Goal: Submit feedback/report problem: Submit feedback/report problem

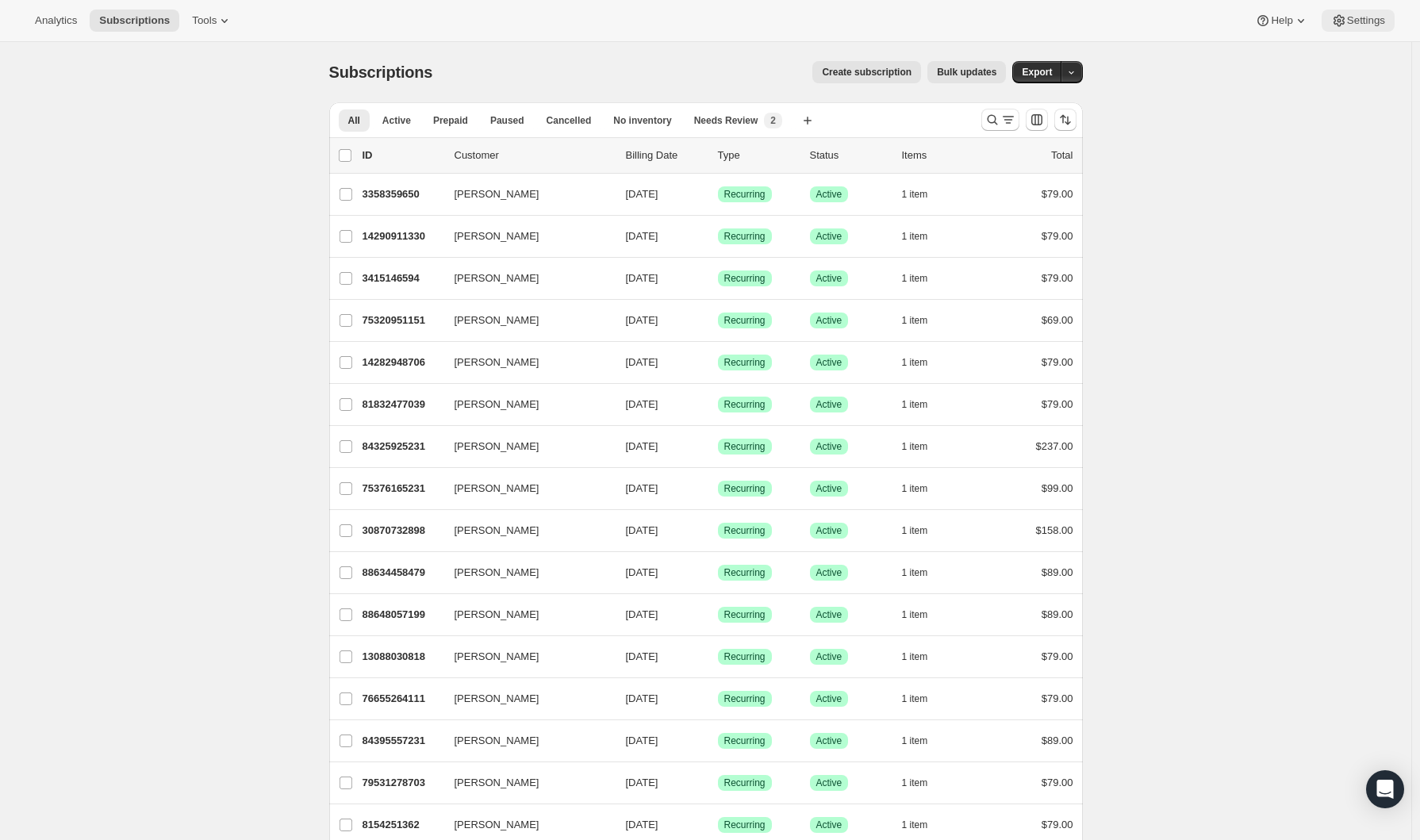
click at [1358, 17] on span "Settings" at bounding box center [1366, 21] width 38 height 13
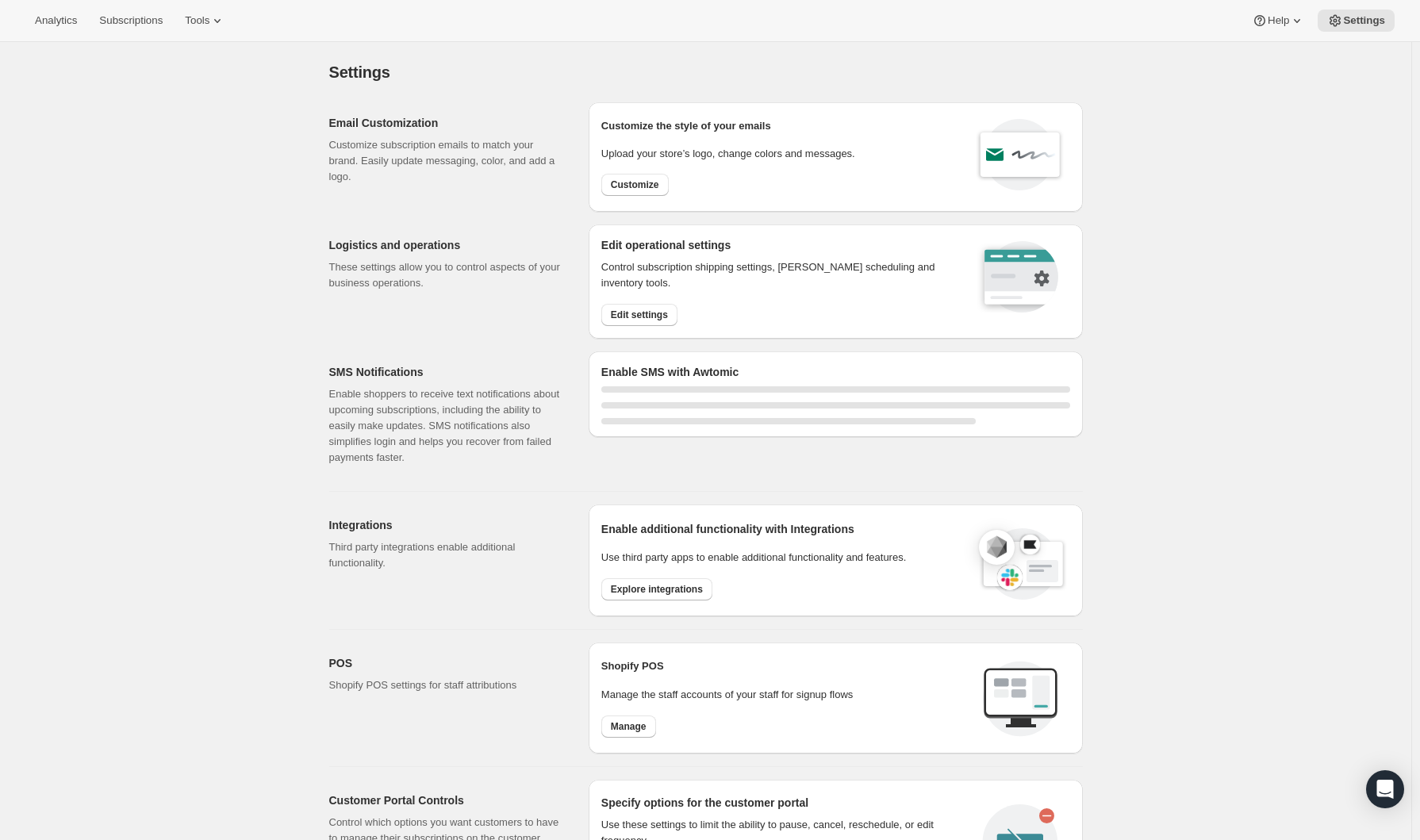
select select "17:00"
select select "09:00"
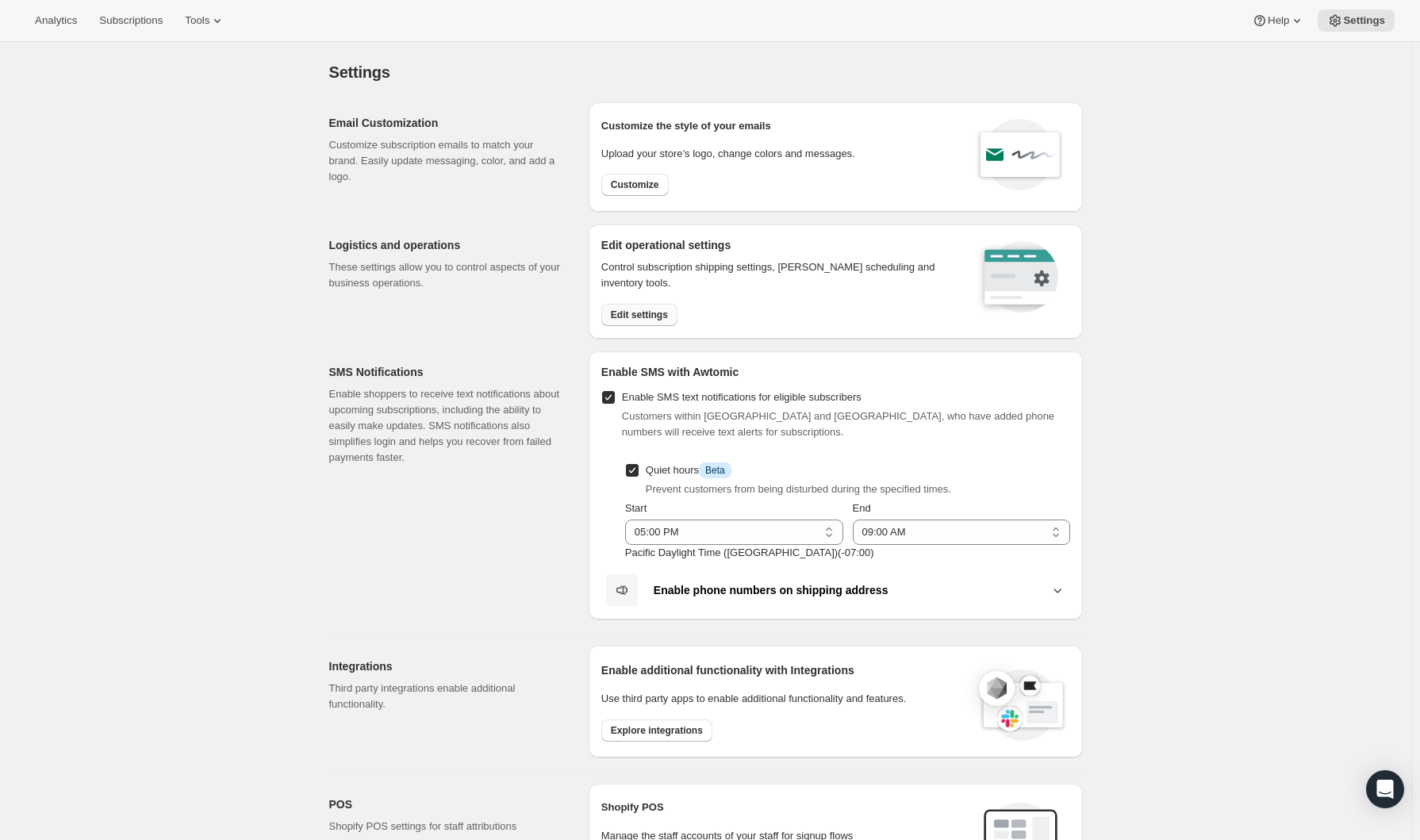
click at [652, 308] on button "Edit settings" at bounding box center [639, 315] width 76 height 23
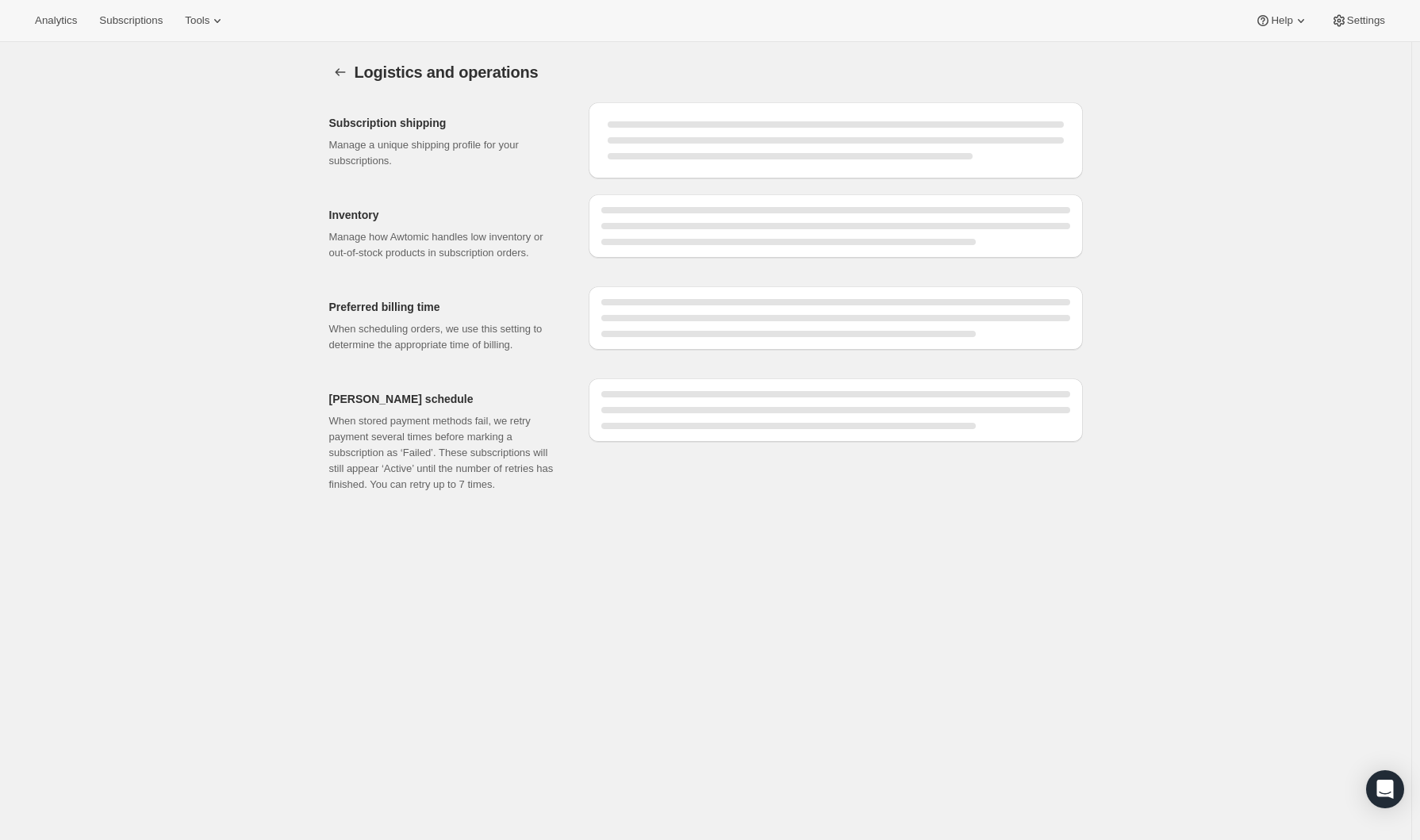
select select "DAY"
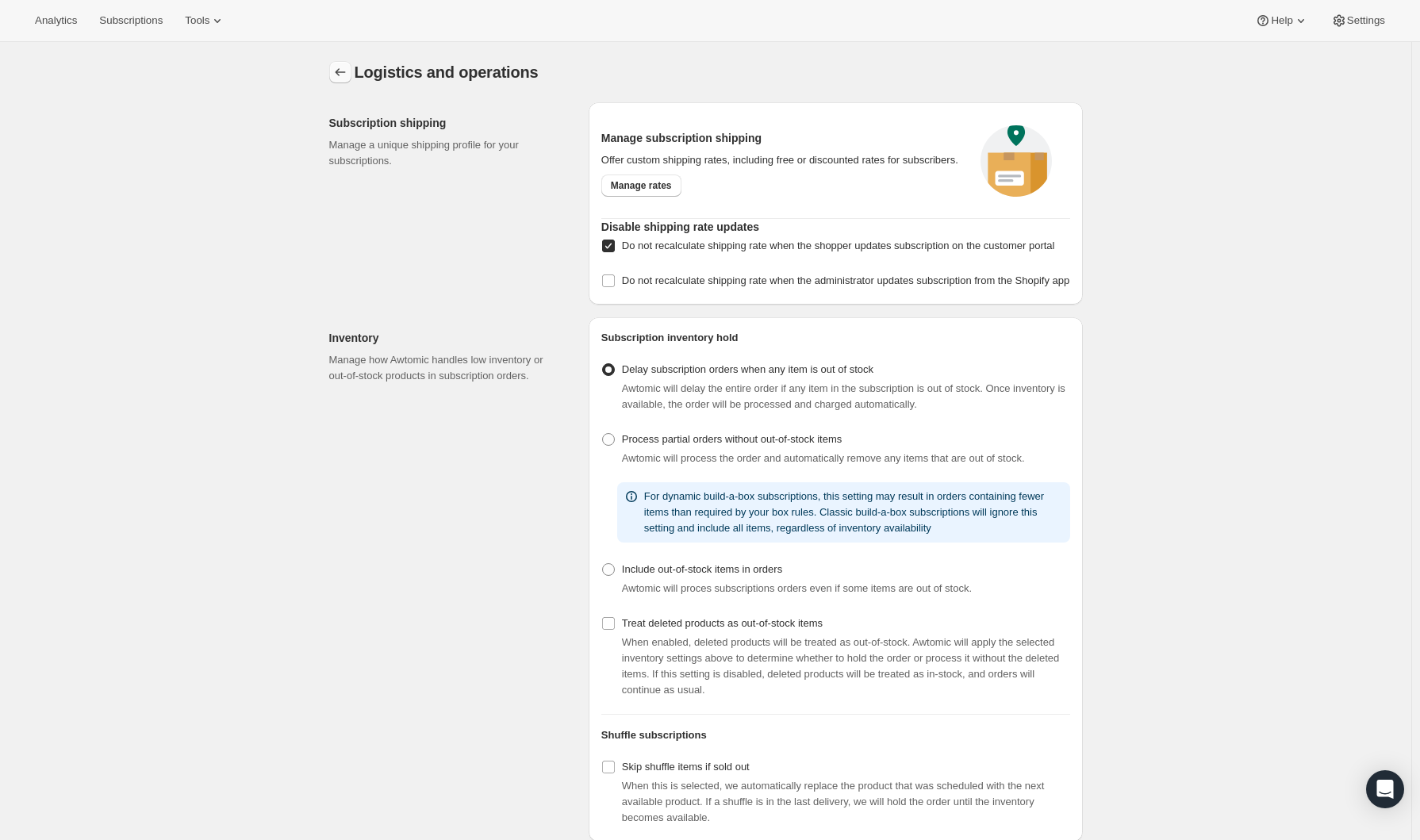
click at [348, 77] on icon "Settings" at bounding box center [340, 72] width 16 height 16
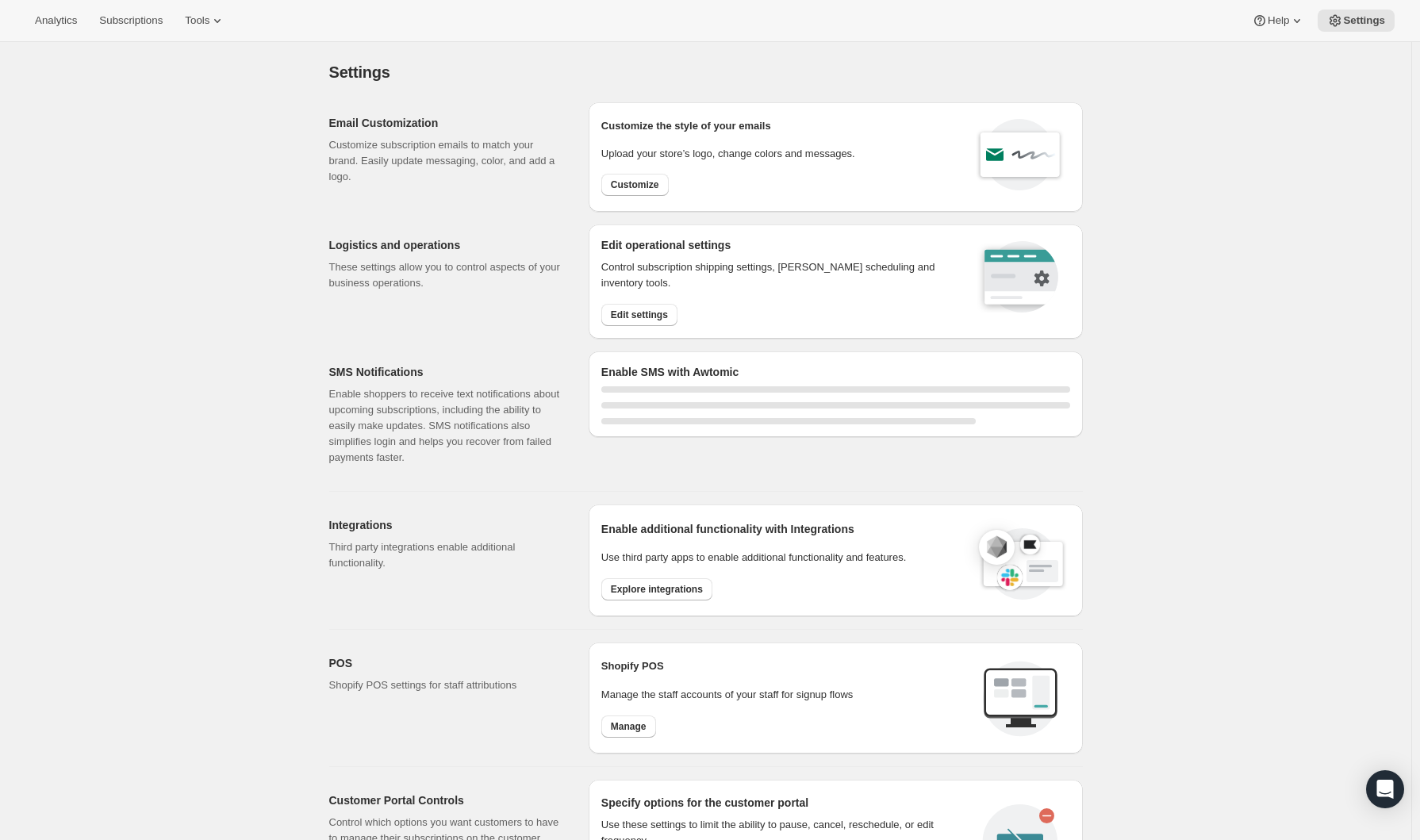
select select "17:00"
select select "09:00"
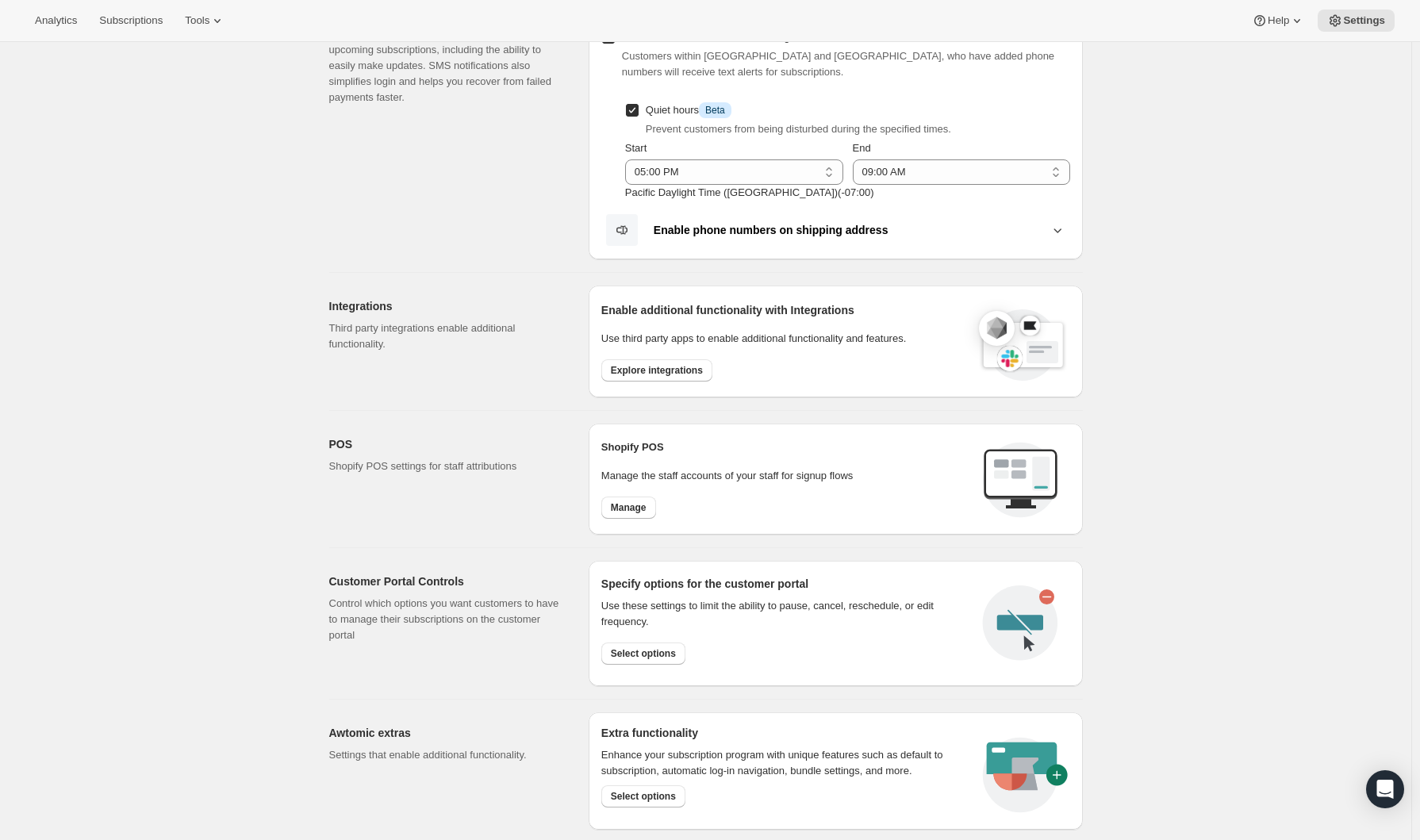
scroll to position [521, 0]
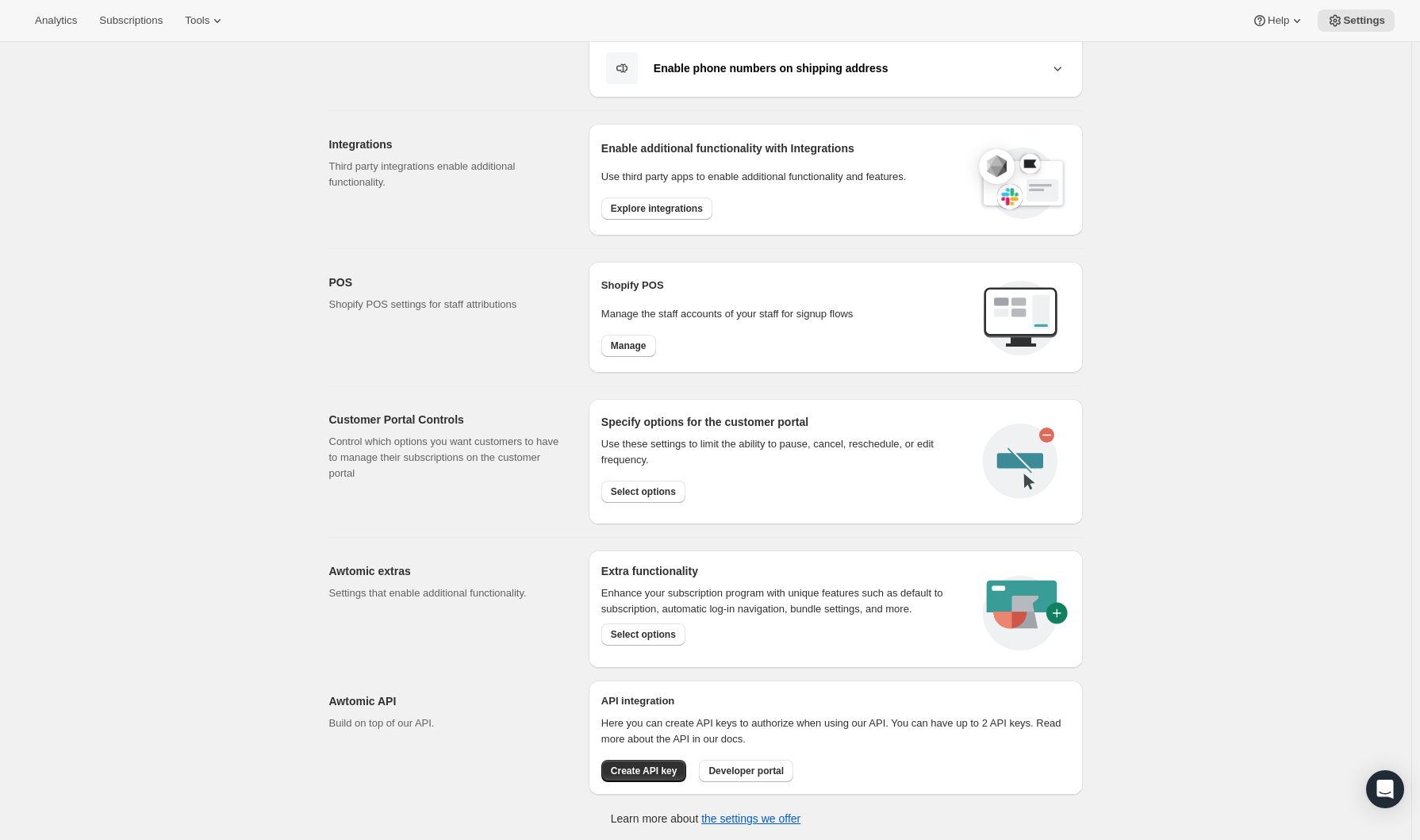
drag, startPoint x: 649, startPoint y: 631, endPoint x: 311, endPoint y: 629, distance: 338.0
click at [311, 630] on div "Settings. This page is ready Settings Email Customization Customize subscriptio…" at bounding box center [706, 181] width 1411 height 1322
click at [1262, 19] on icon at bounding box center [1259, 20] width 11 height 11
click at [1281, 85] on span "Help Center" at bounding box center [1274, 81] width 55 height 12
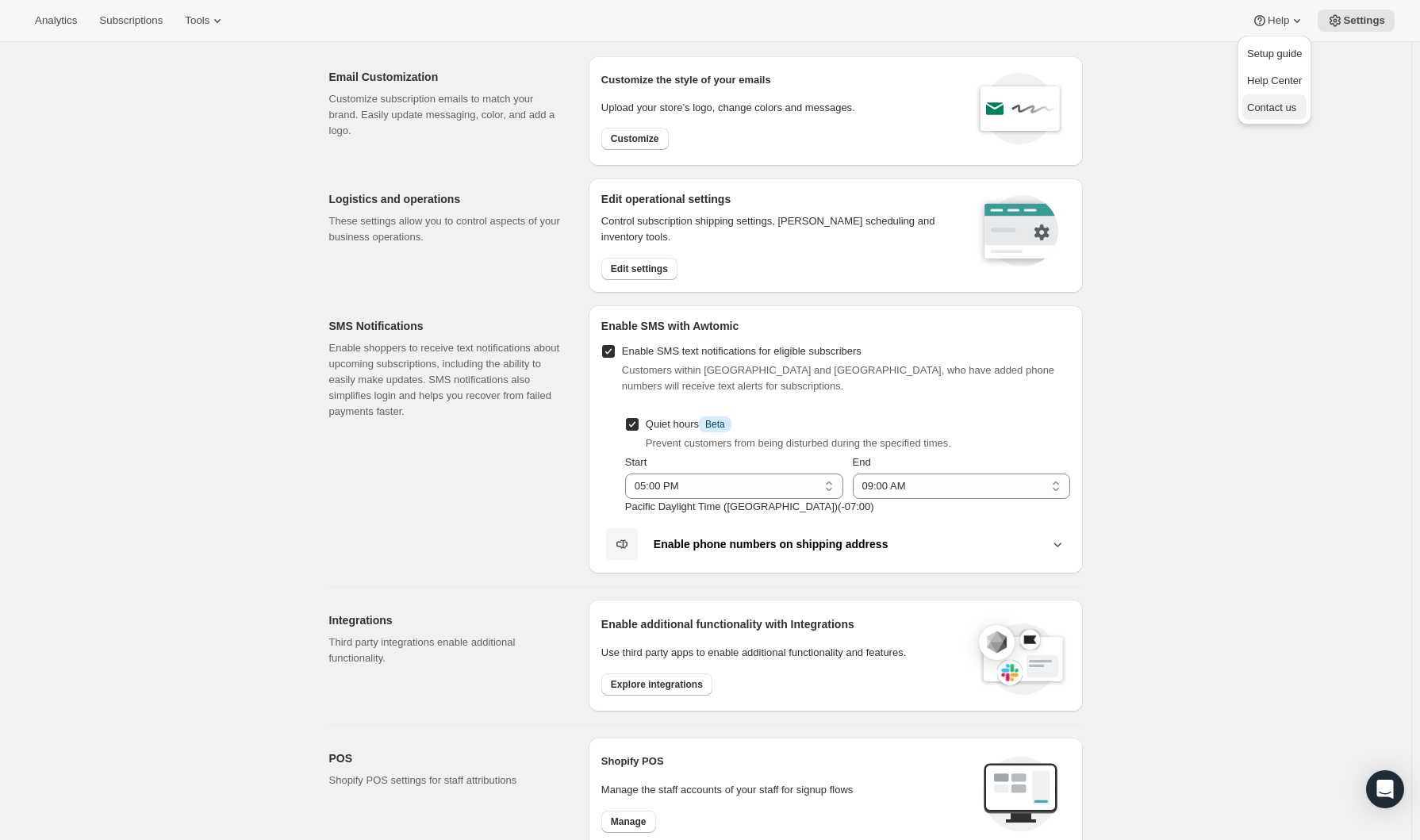
click at [1272, 116] on link "Contact us" at bounding box center [1273, 107] width 64 height 26
click at [1385, 798] on div "Open Intercom Messenger" at bounding box center [1385, 789] width 42 height 42
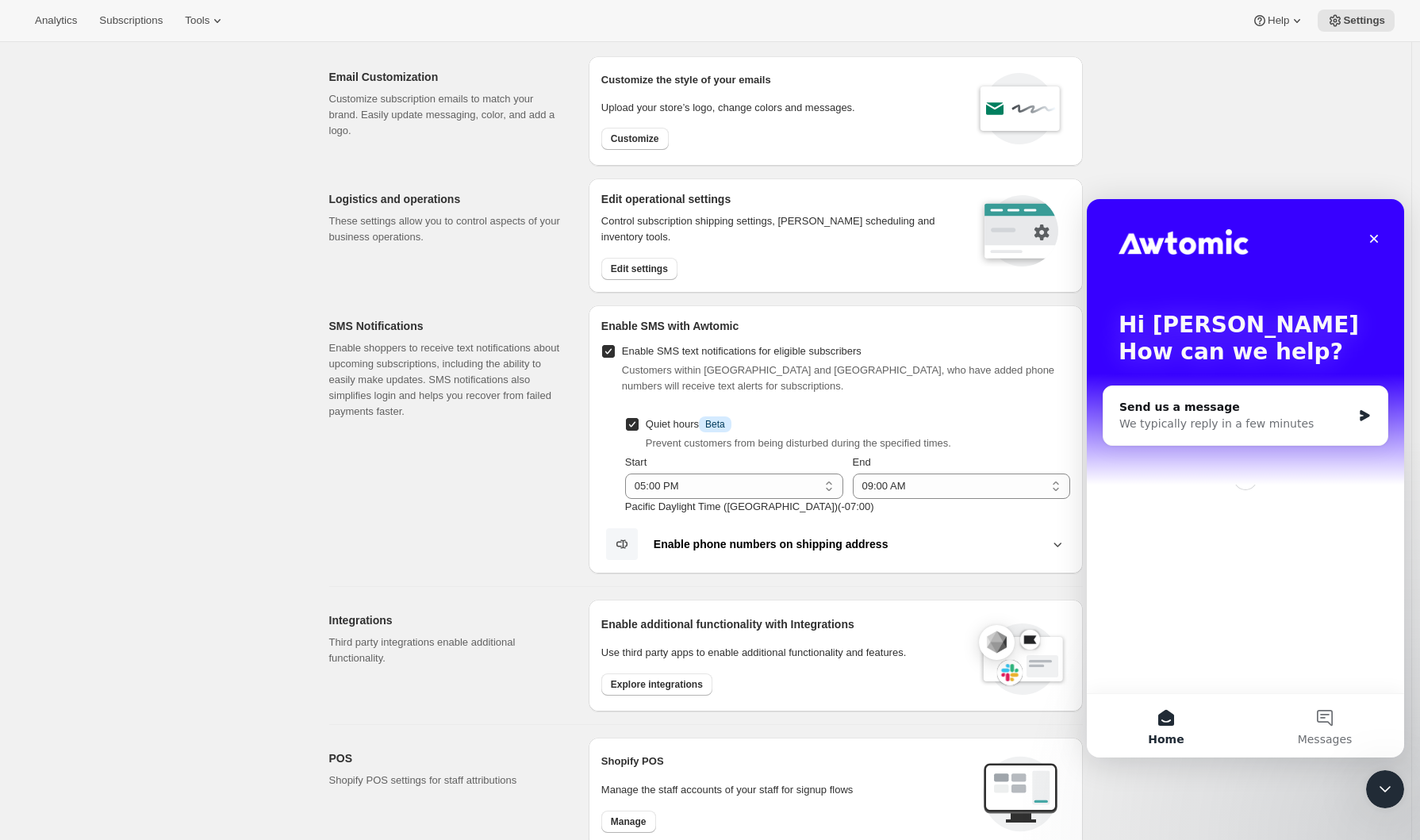
scroll to position [0, 0]
click at [1312, 717] on button "Messages" at bounding box center [1325, 725] width 158 height 63
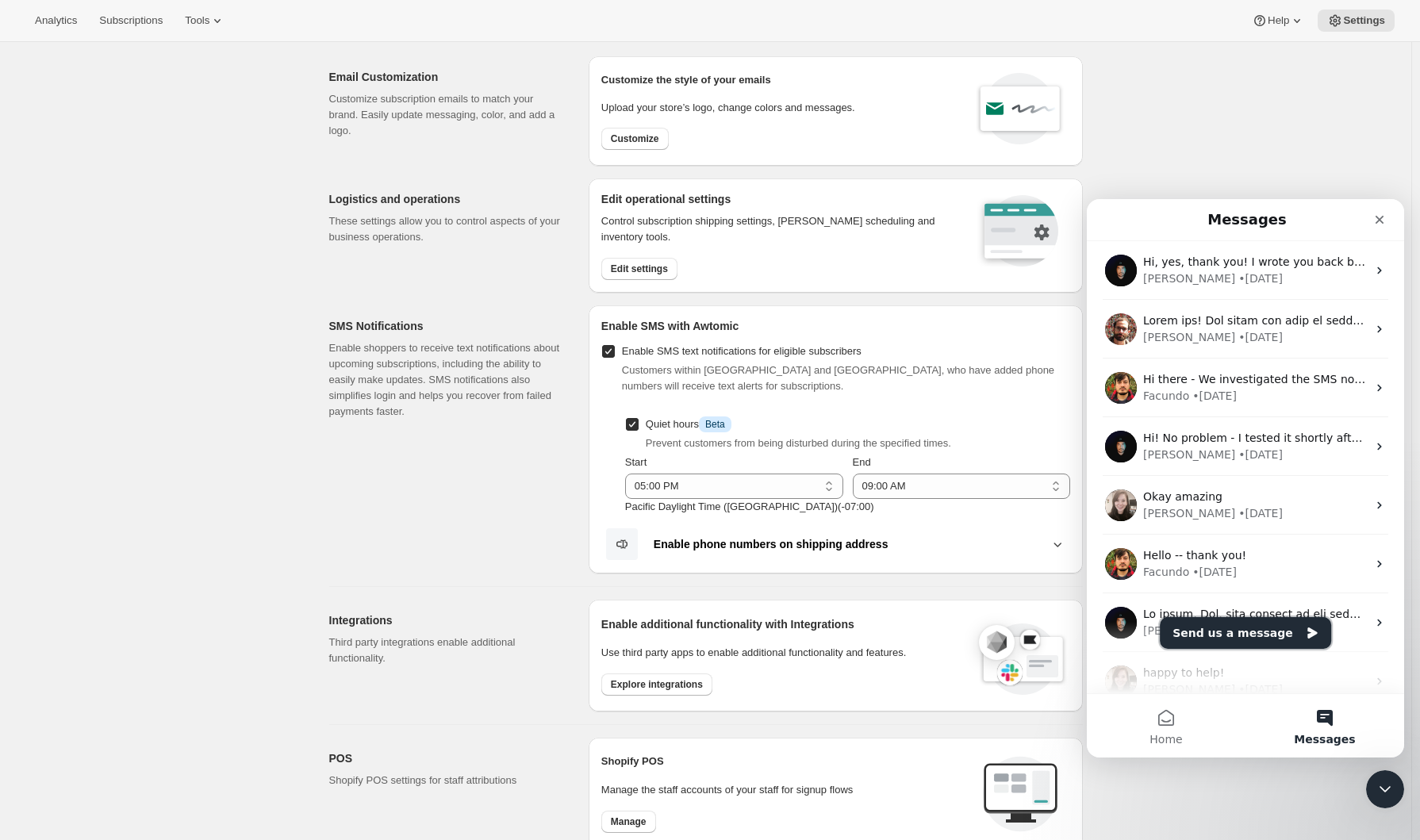
click at [1222, 624] on button "Send us a message" at bounding box center [1245, 632] width 171 height 31
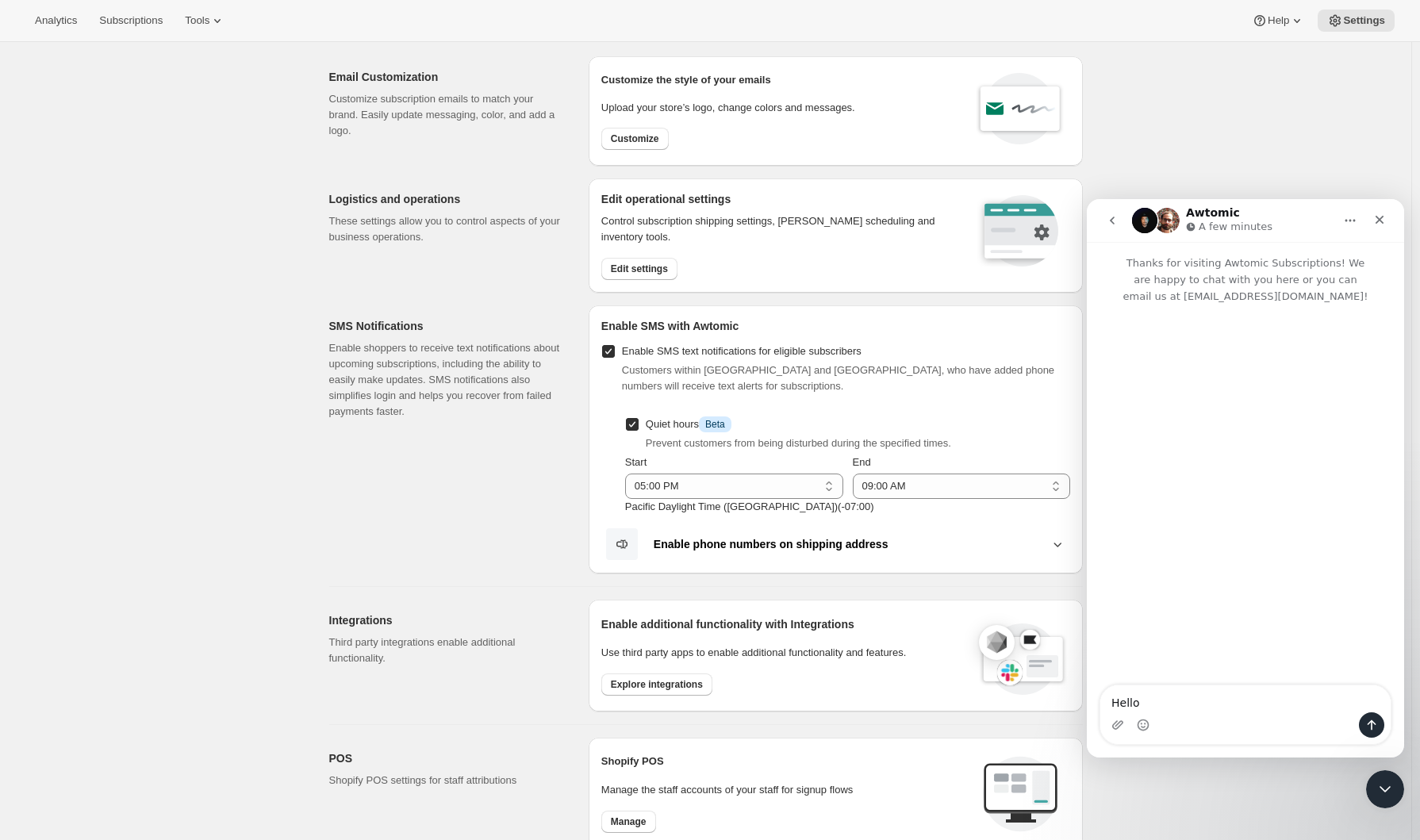
type textarea "Hello!"
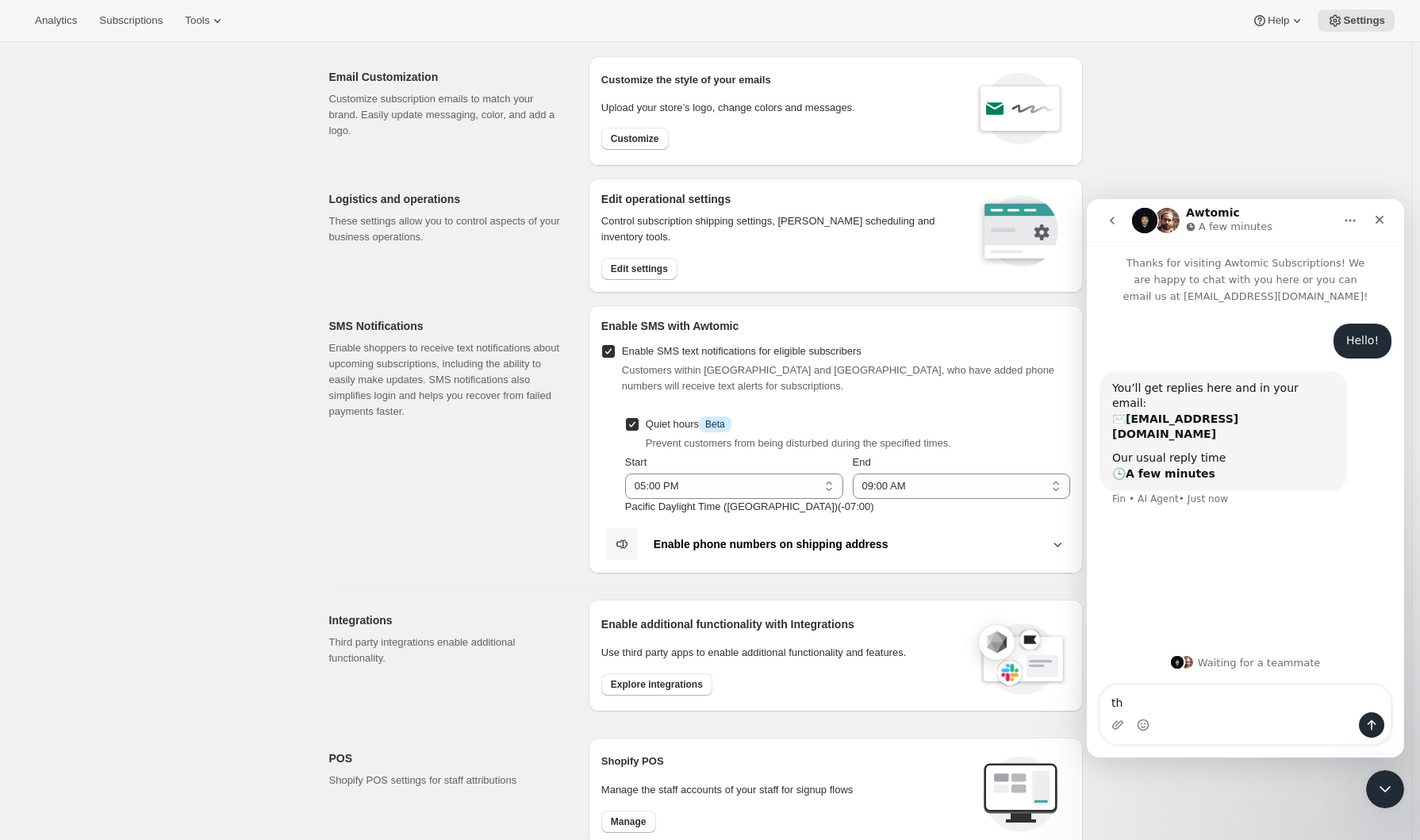
type textarea "t"
type textarea "This is [PERSON_NAME] with Big Farma/Farmacy"
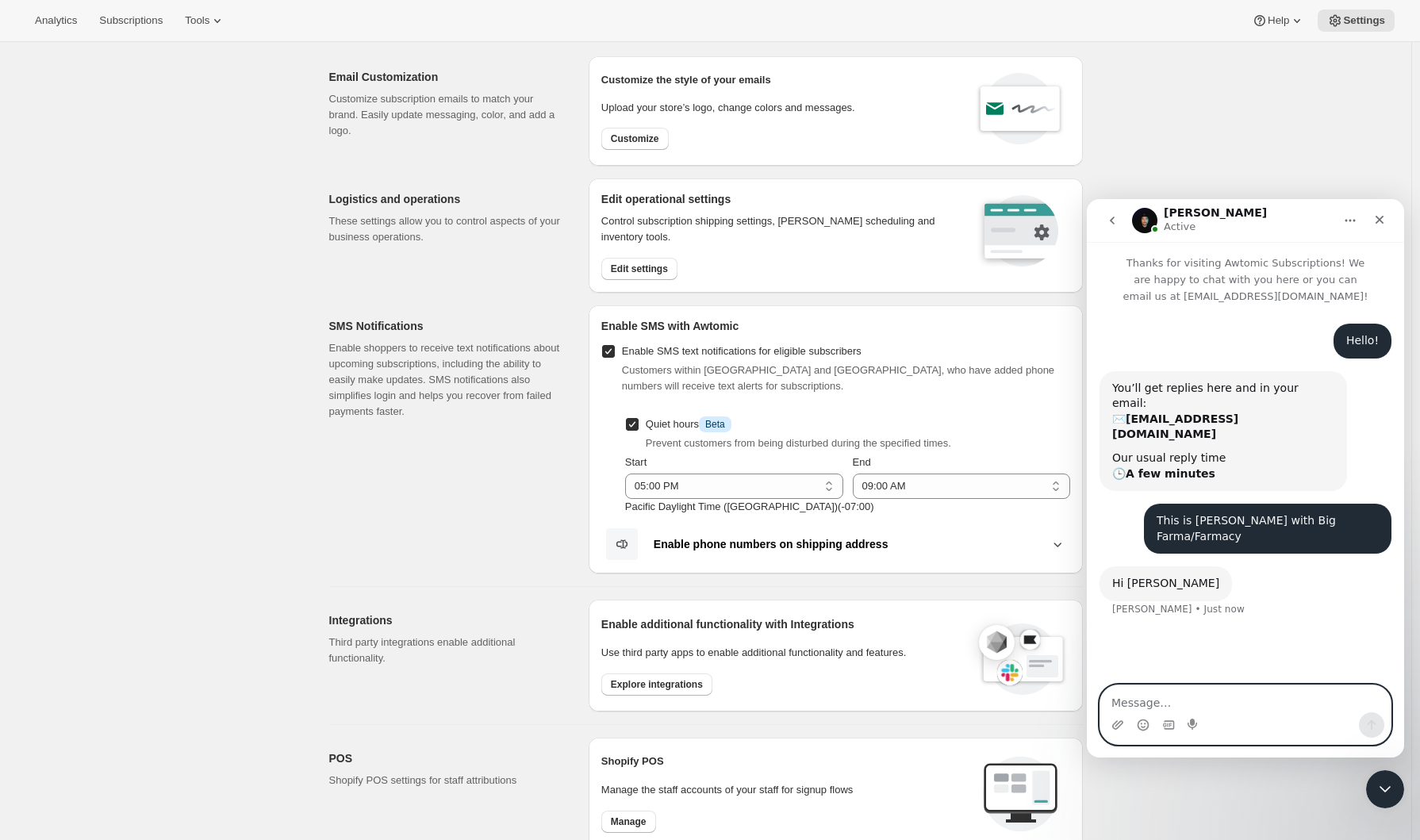
click at [1215, 704] on textarea "Message…" at bounding box center [1245, 697] width 290 height 27
type textarea "Hi!"
type textarea "I'm running into an interesting issue with our store"
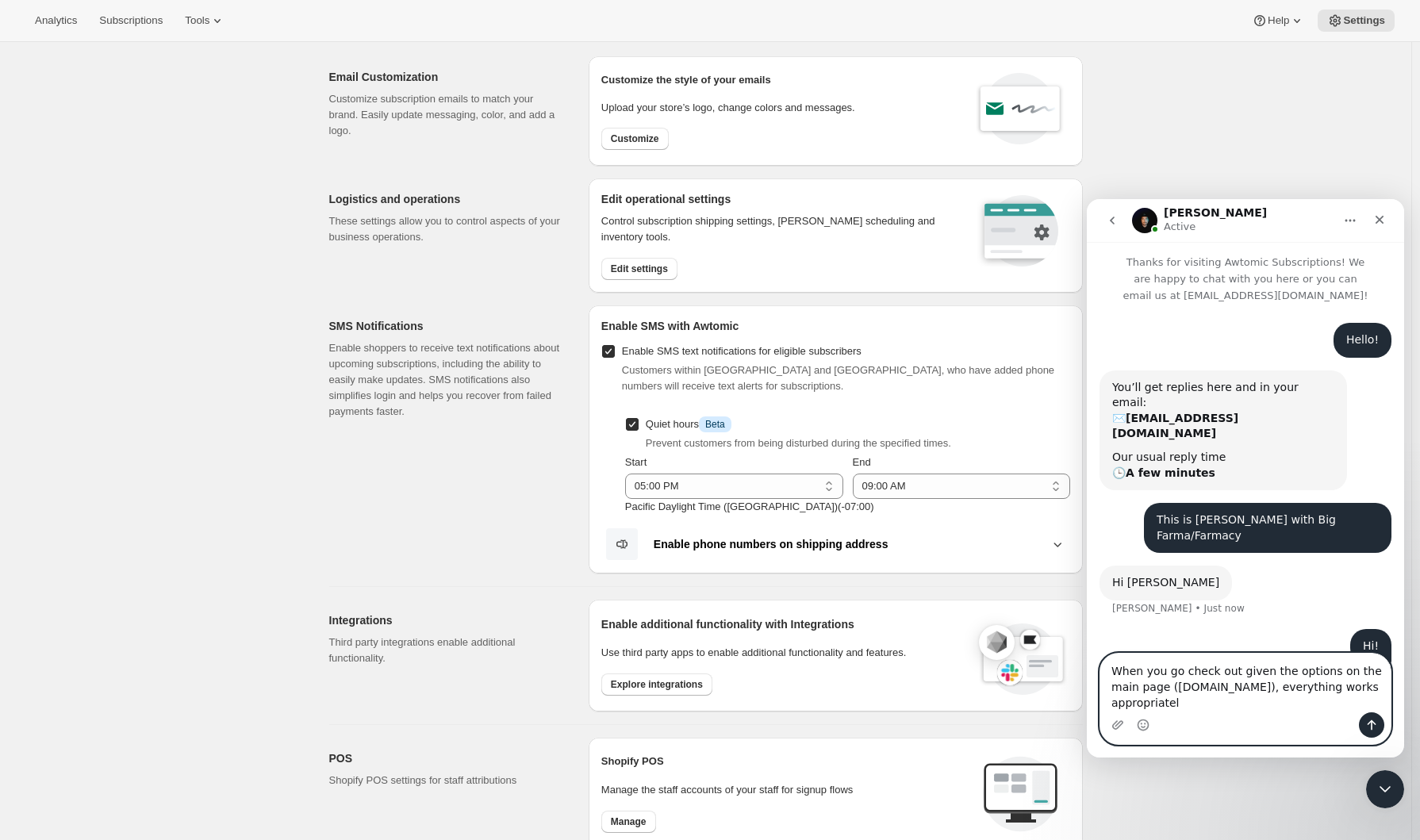
type textarea "When you go check out given the options on the main page ([DOMAIN_NAME]), every…"
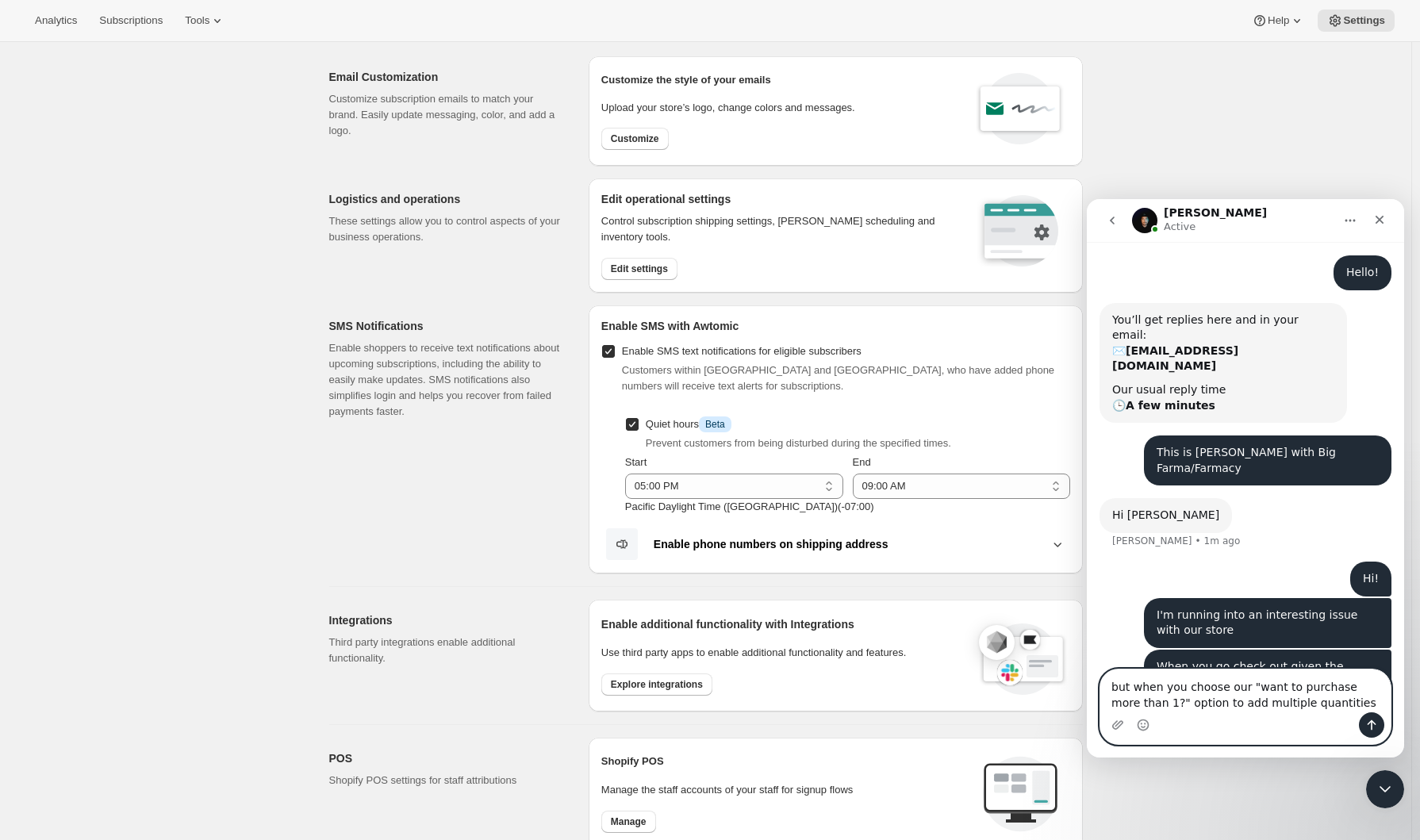
type textarea "but when you choose our "want to purchase more than 1?" option to add multiple …"
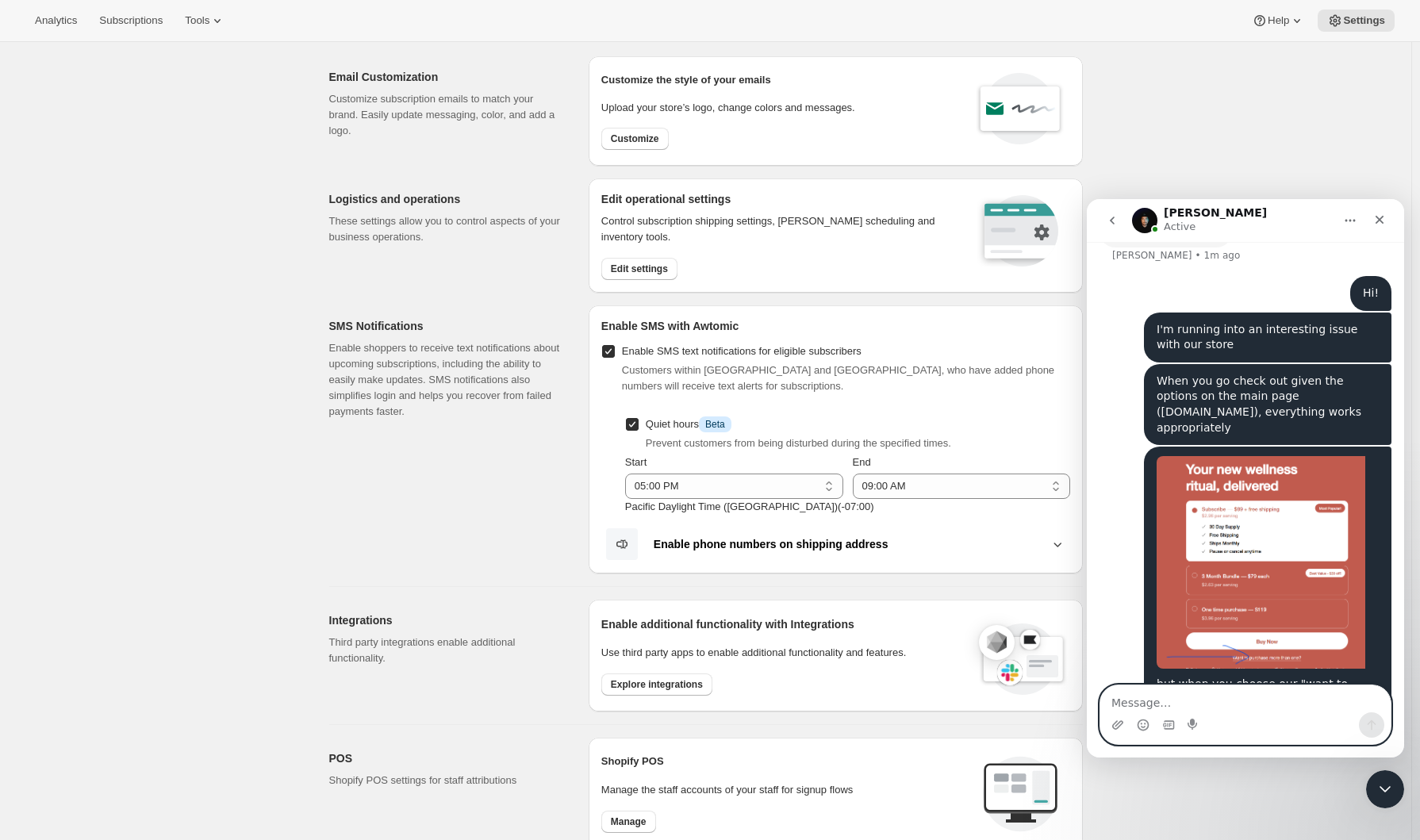
scroll to position [355, 0]
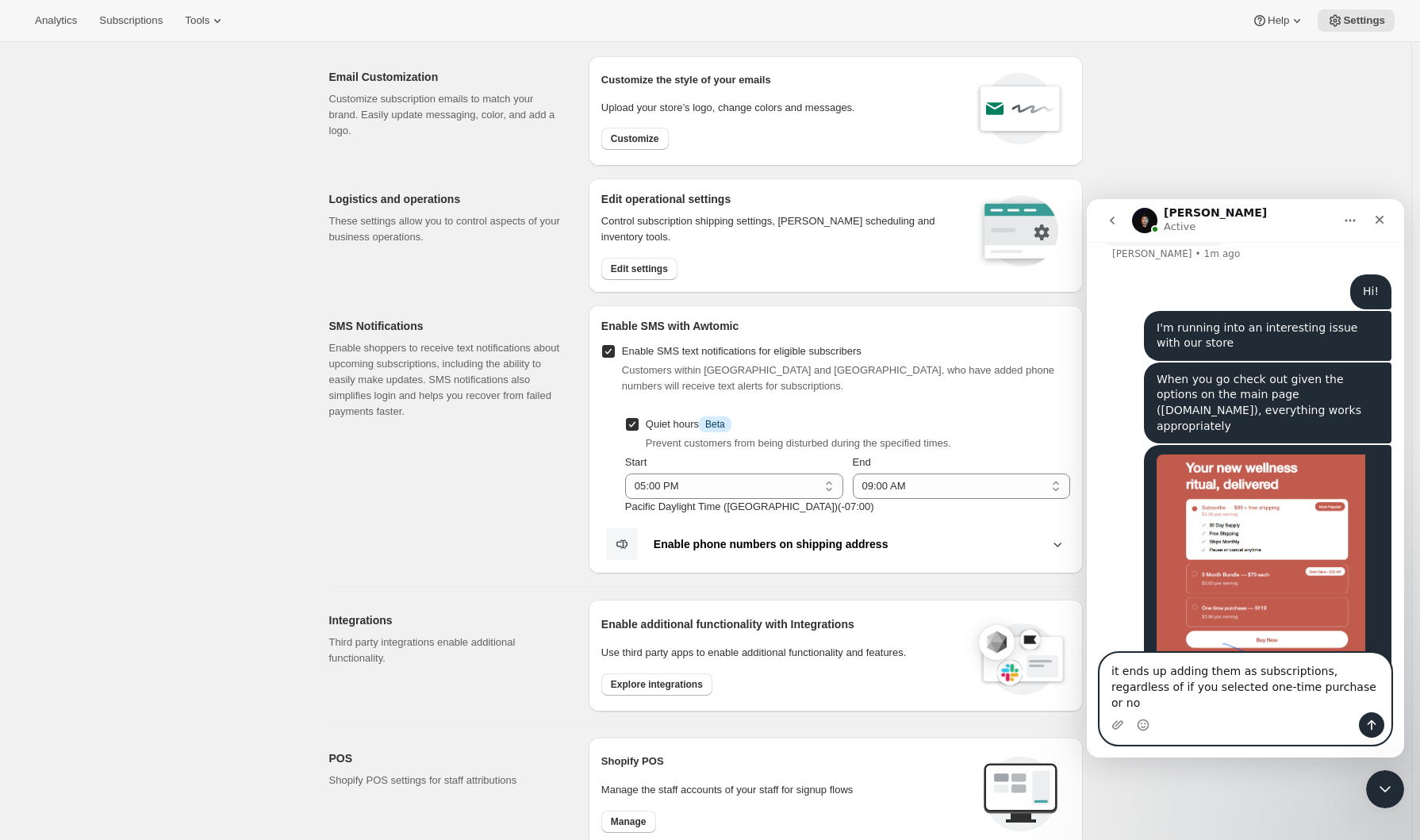
type textarea "it ends up adding them as subscriptions, regardless of if you selected one-time…"
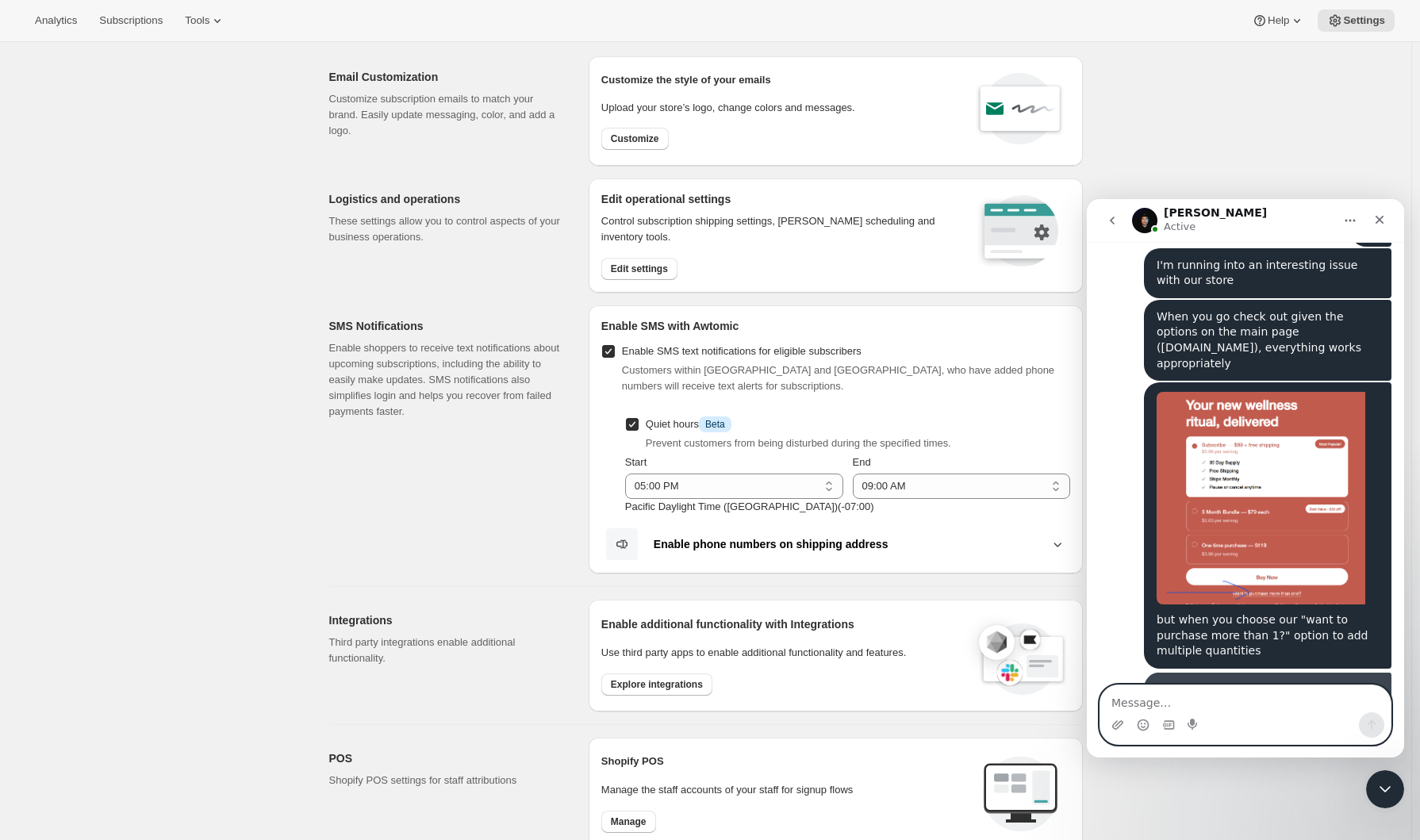
scroll to position [423, 0]
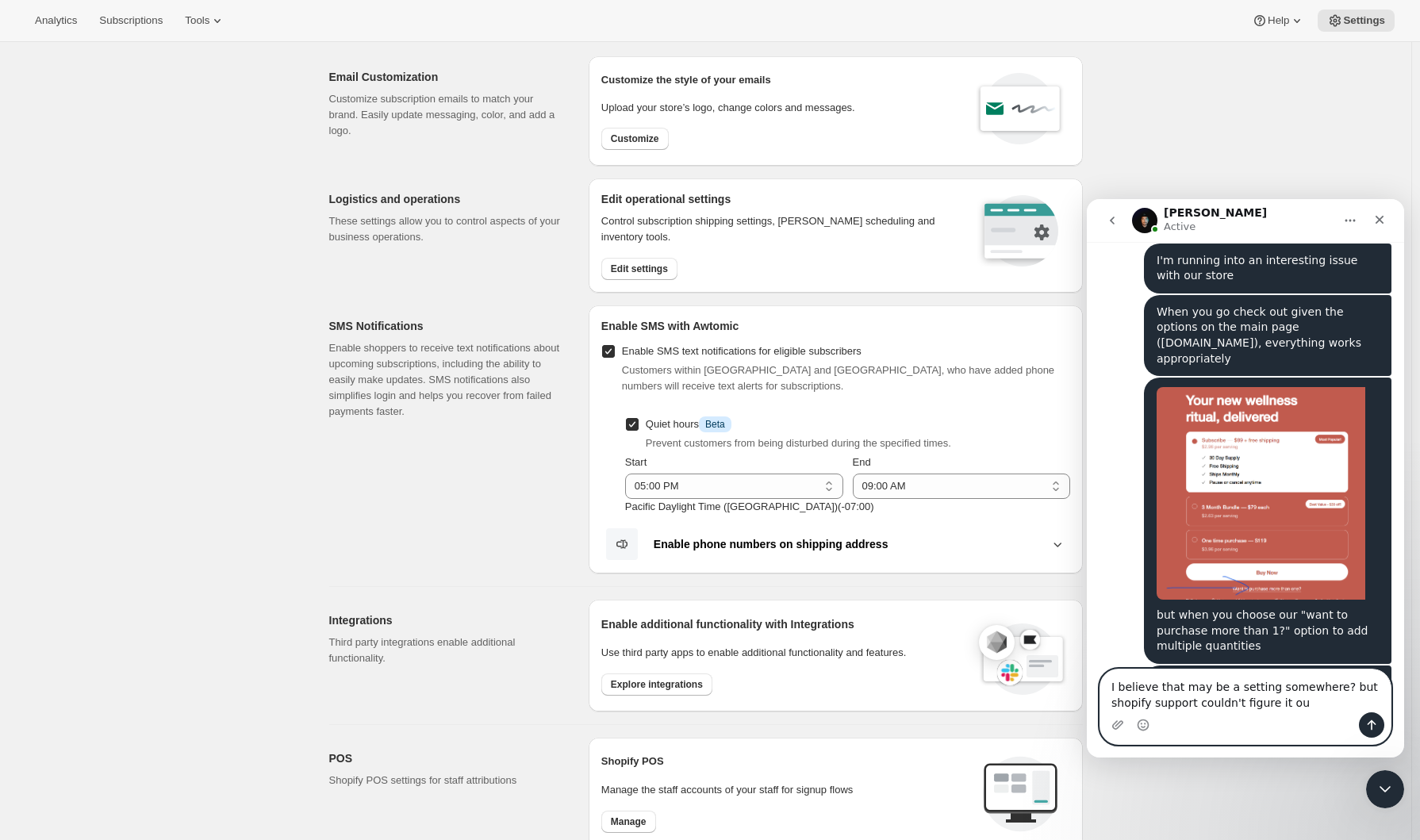
type textarea "I believe that may be a setting somewhere? but shopify support couldn't figure …"
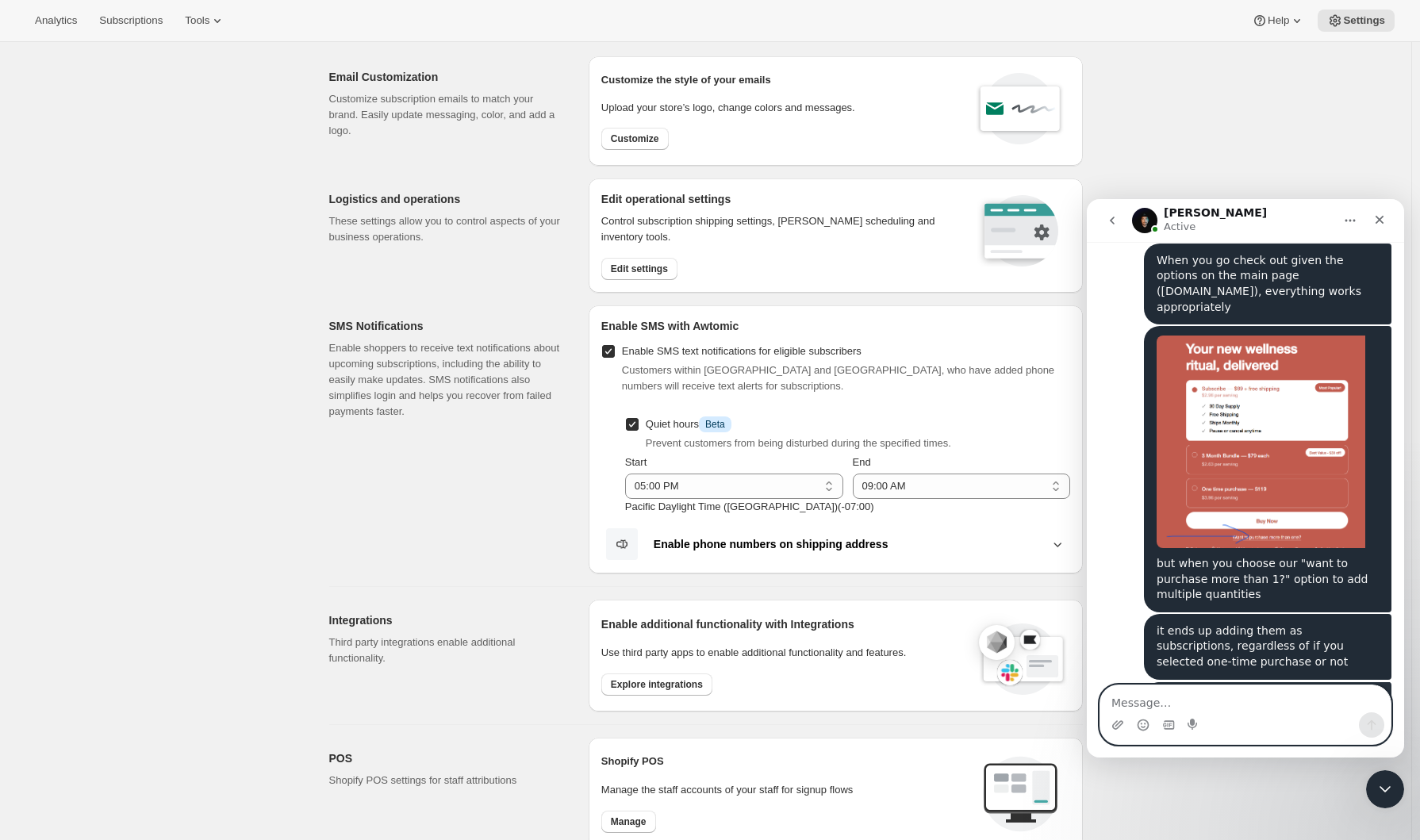
scroll to position [474, 0]
type textarea "d"
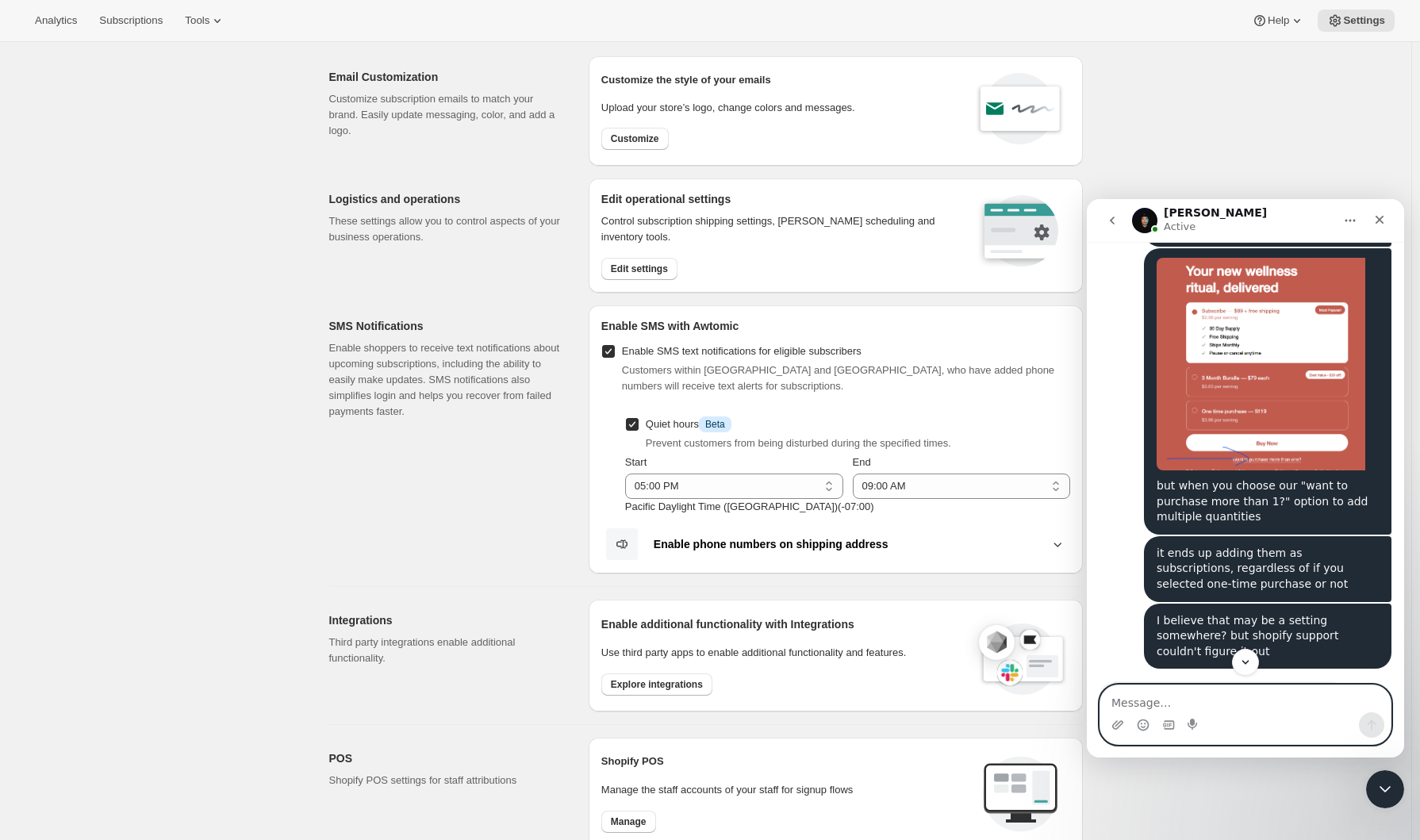
scroll to position [583, 0]
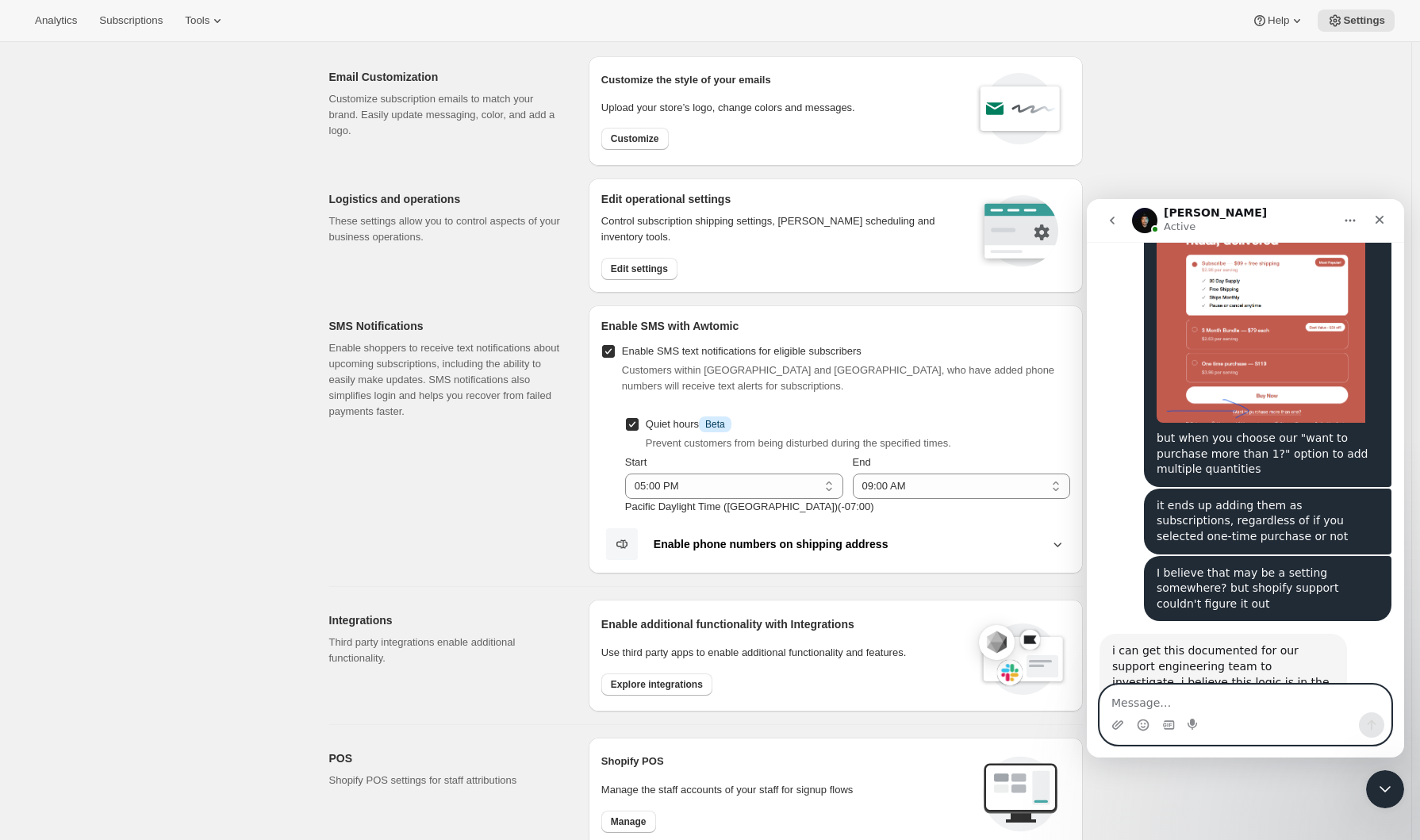
click at [1246, 712] on div "Intercom messenger" at bounding box center [1245, 725] width 290 height 26
click at [1243, 713] on div "Intercom messenger" at bounding box center [1245, 725] width 290 height 26
click at [1234, 709] on textarea "Message…" at bounding box center [1245, 697] width 290 height 27
type textarea "ah, it certainly could be that... I tried looking in the theme a little but did…"
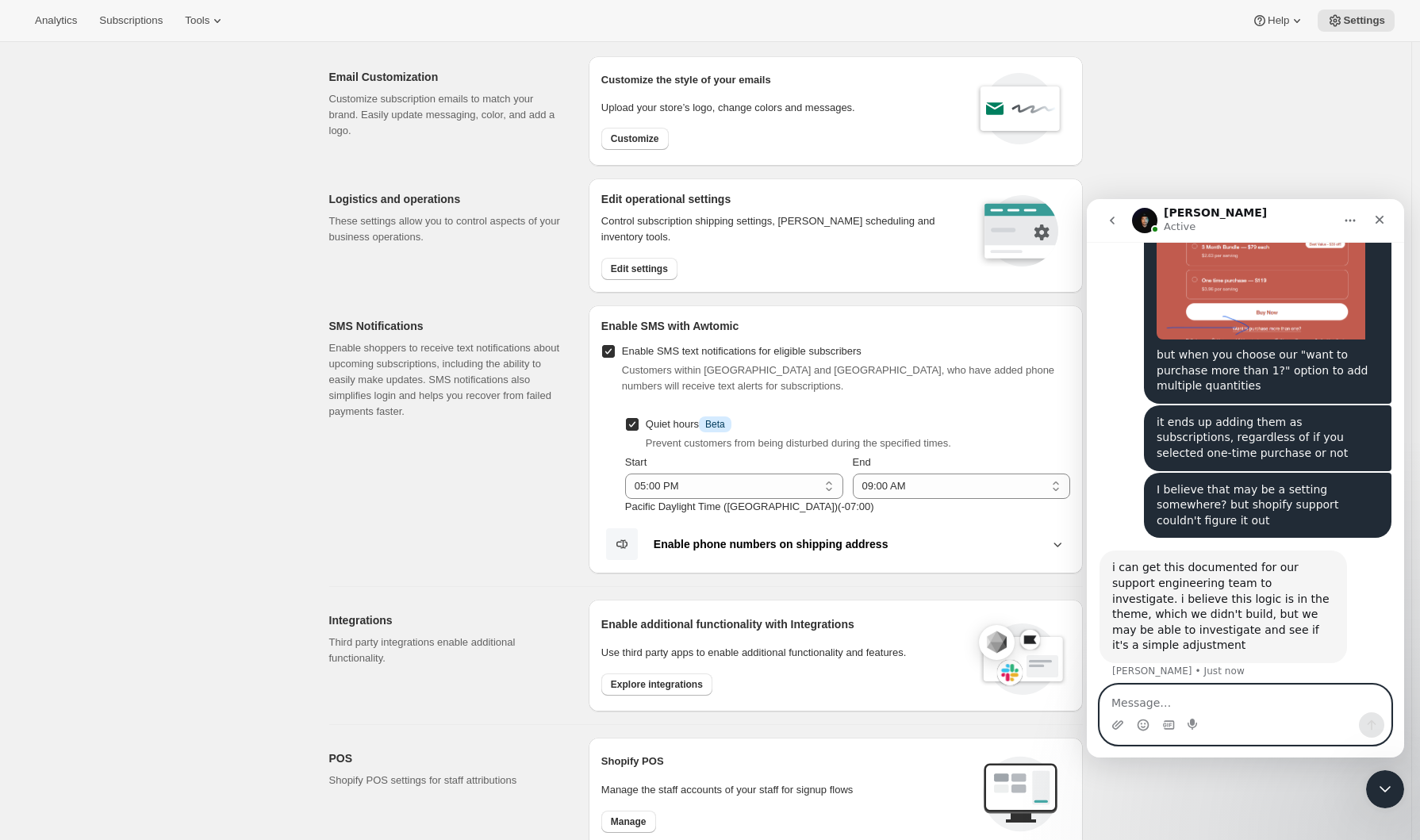
scroll to position [678, 0]
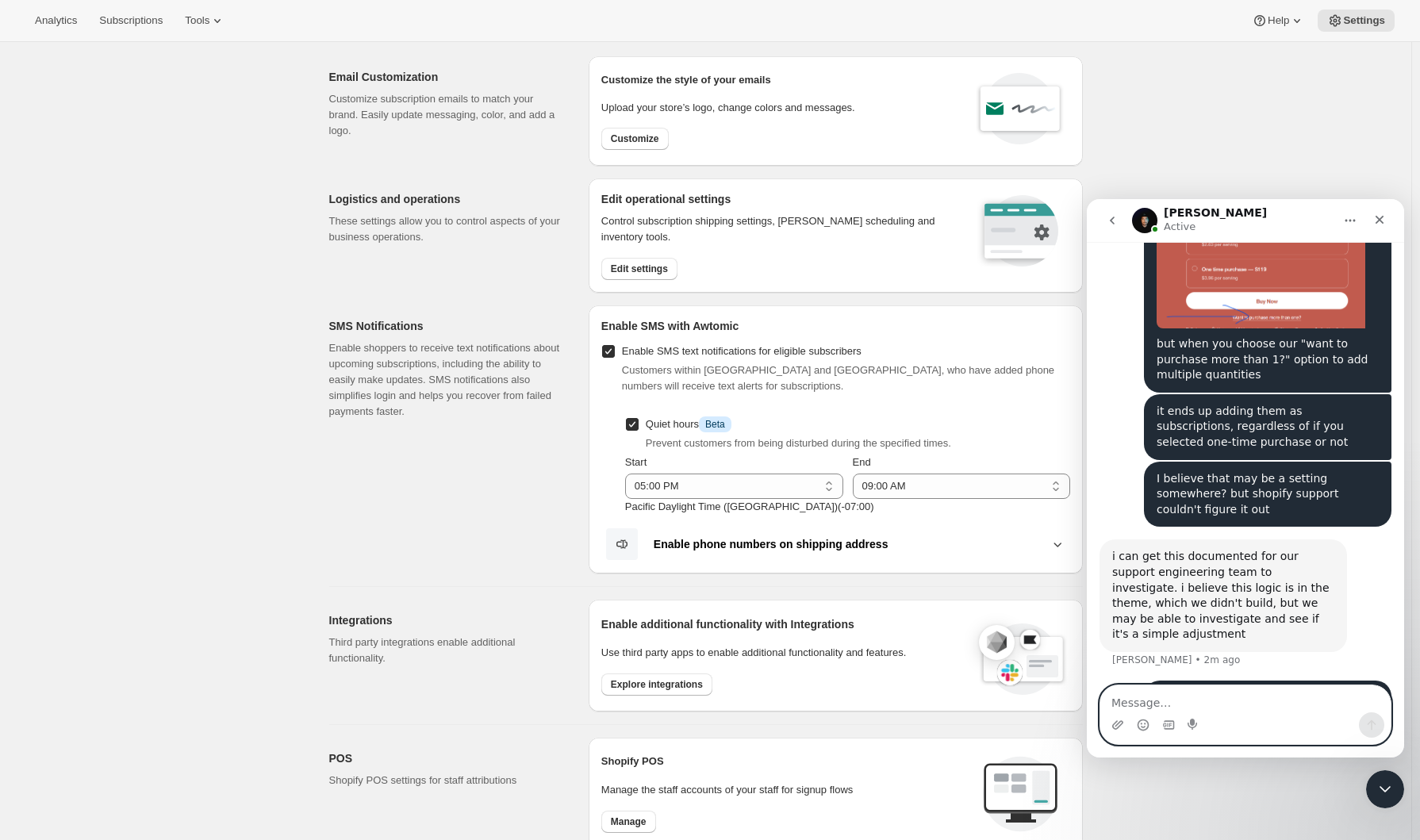
click at [1240, 712] on textarea "Message…" at bounding box center [1245, 697] width 290 height 27
drag, startPoint x: 1188, startPoint y: 707, endPoint x: 1185, endPoint y: 689, distance: 18.2
click at [1188, 707] on textarea "Message…" at bounding box center [1245, 697] width 290 height 27
